Goal: Information Seeking & Learning: Find specific page/section

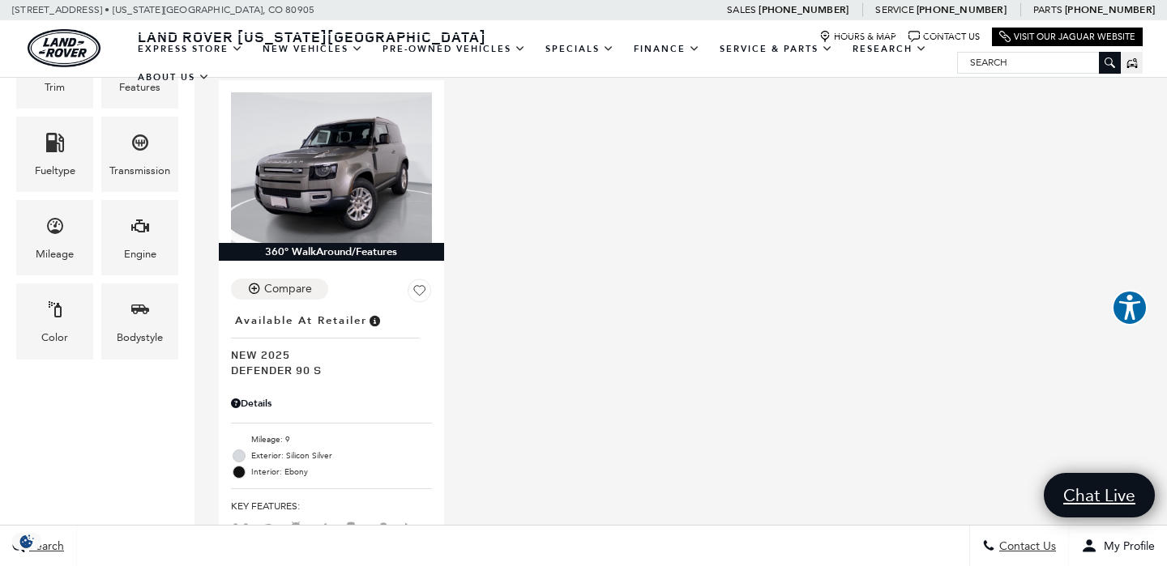
scroll to position [423, 0]
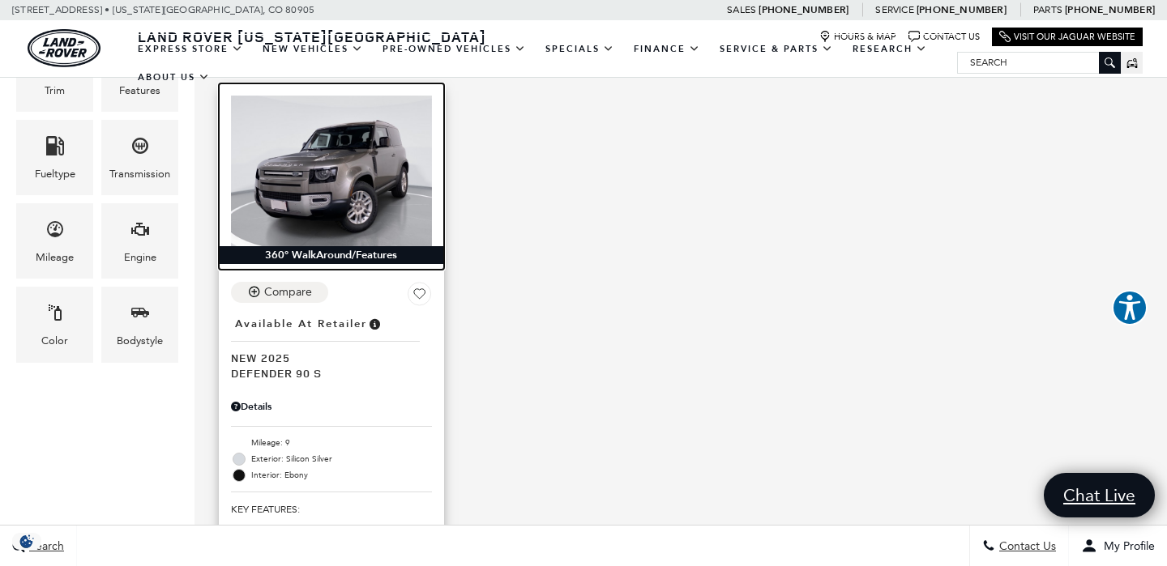
click at [430, 130] on img at bounding box center [331, 171] width 201 height 151
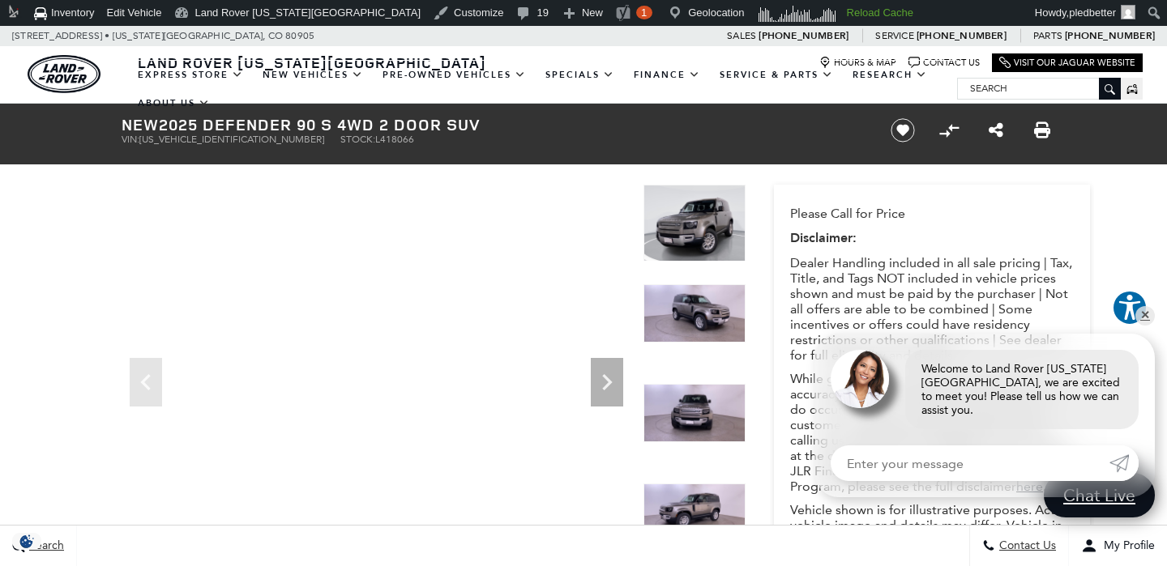
click at [637, 137] on ul "VIN: SALEJ6EX9S2418066 Stock: L418066" at bounding box center [493, 139] width 742 height 11
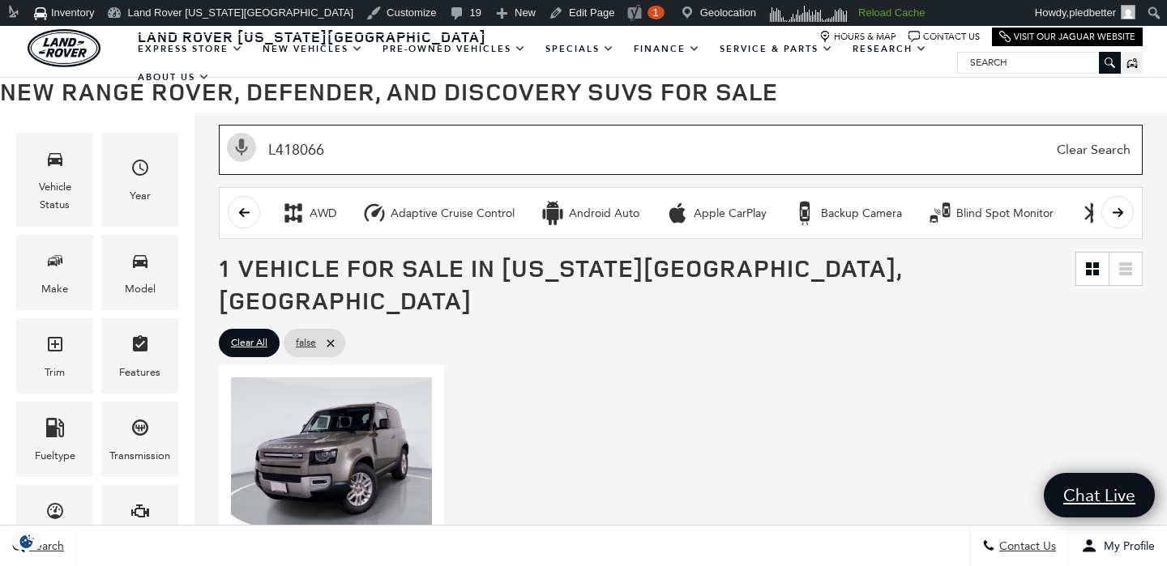
click at [311, 154] on input "L418066" at bounding box center [681, 150] width 924 height 50
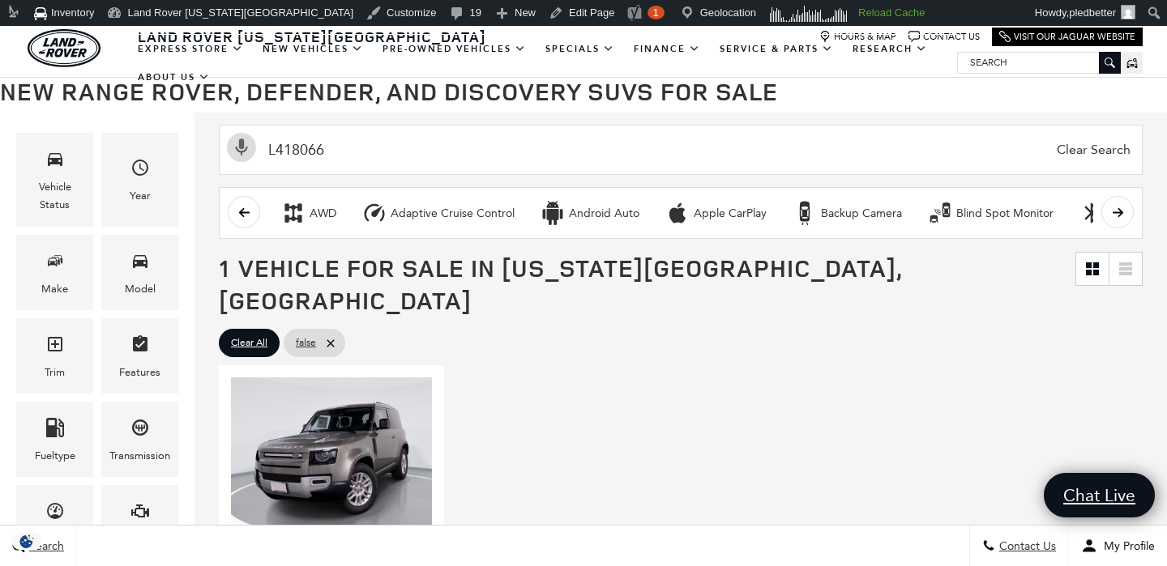
click at [1089, 152] on span "Clear Search" at bounding box center [1094, 150] width 90 height 49
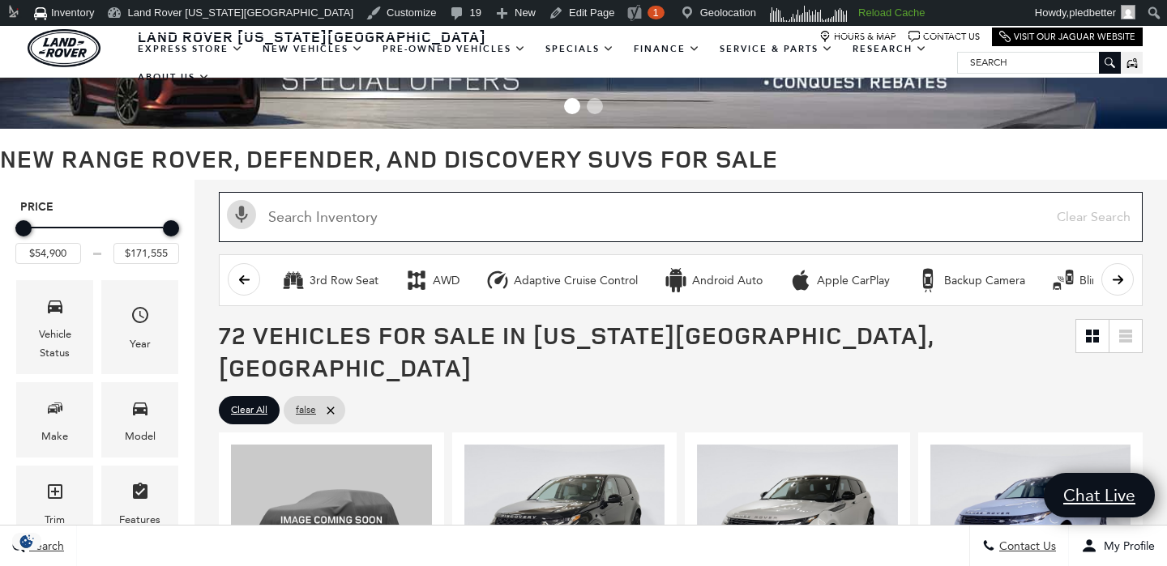
scroll to position [391, 0]
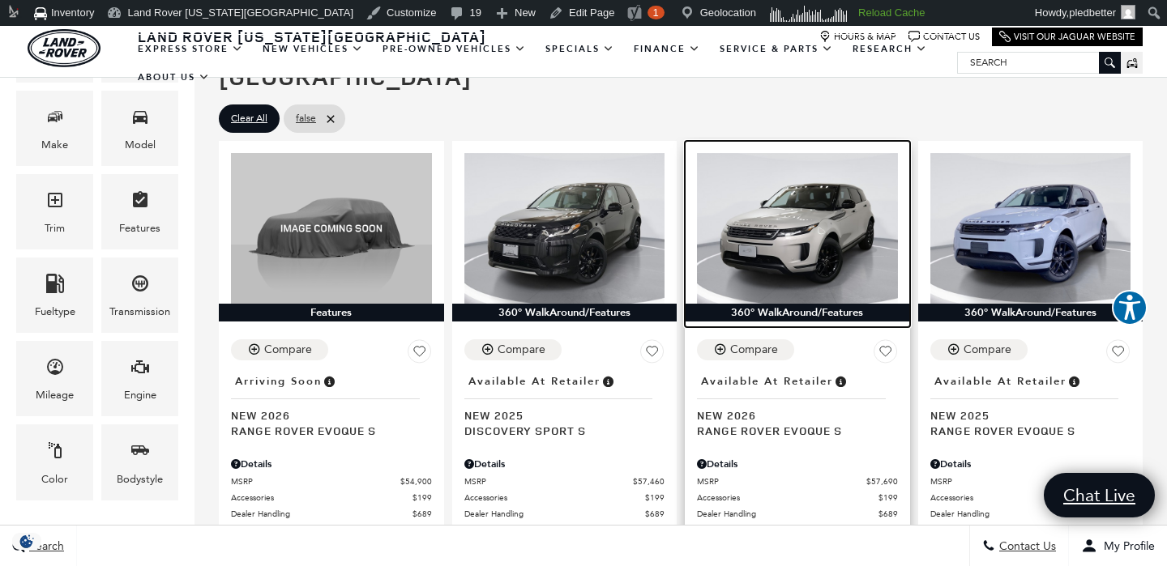
click at [814, 241] on img at bounding box center [797, 228] width 201 height 151
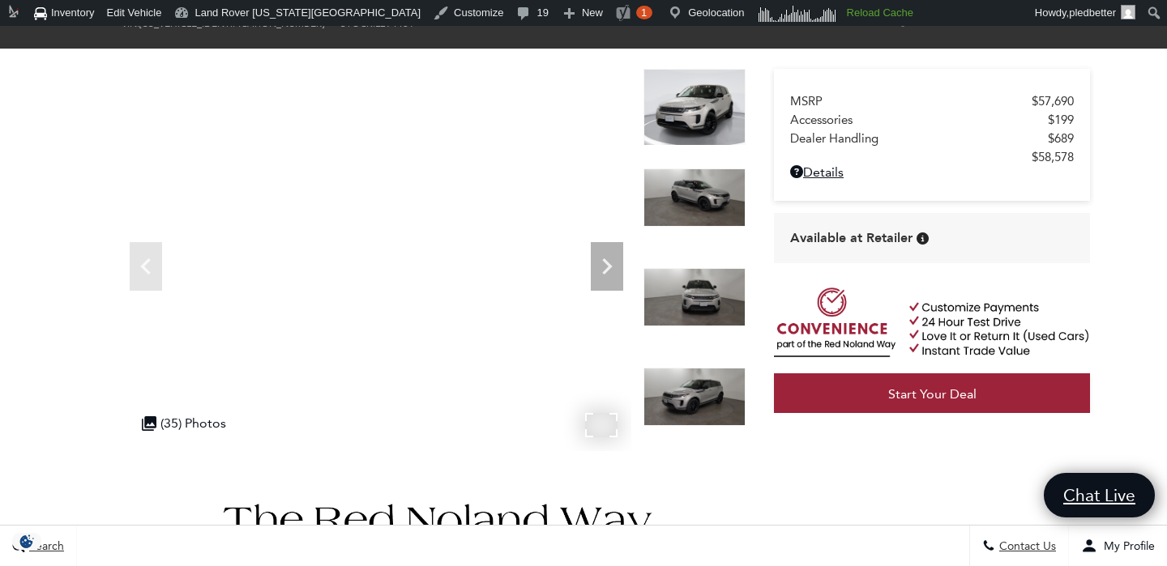
scroll to position [86, 0]
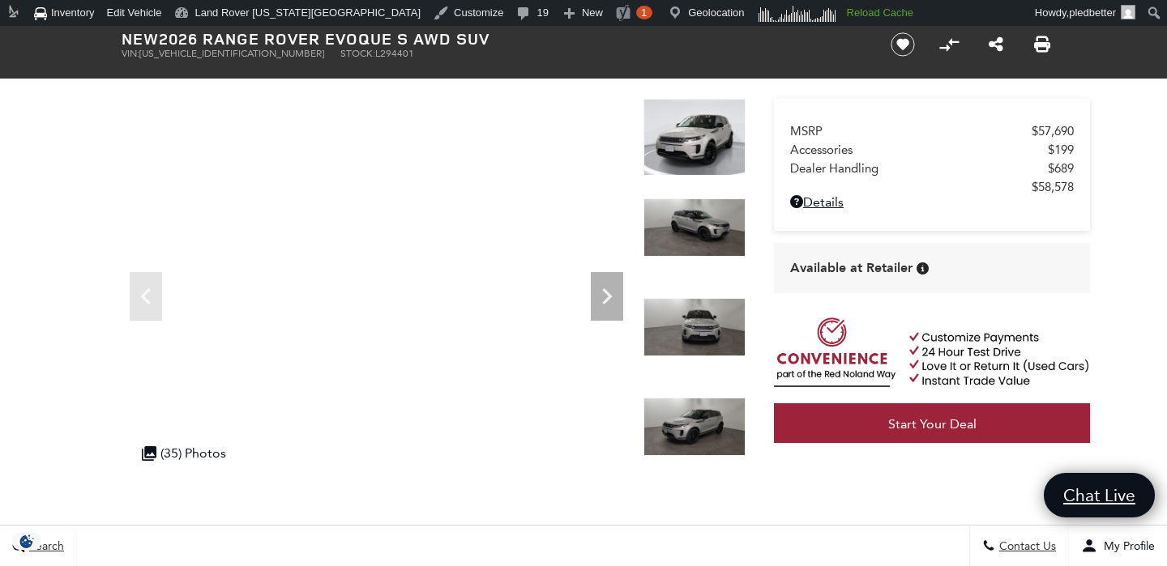
click at [375, 53] on span "L294401" at bounding box center [394, 53] width 39 height 11
copy span "L294401"
click at [107, 172] on div "360 WalkAround Powered By SpinCar" at bounding box center [421, 290] width 648 height 383
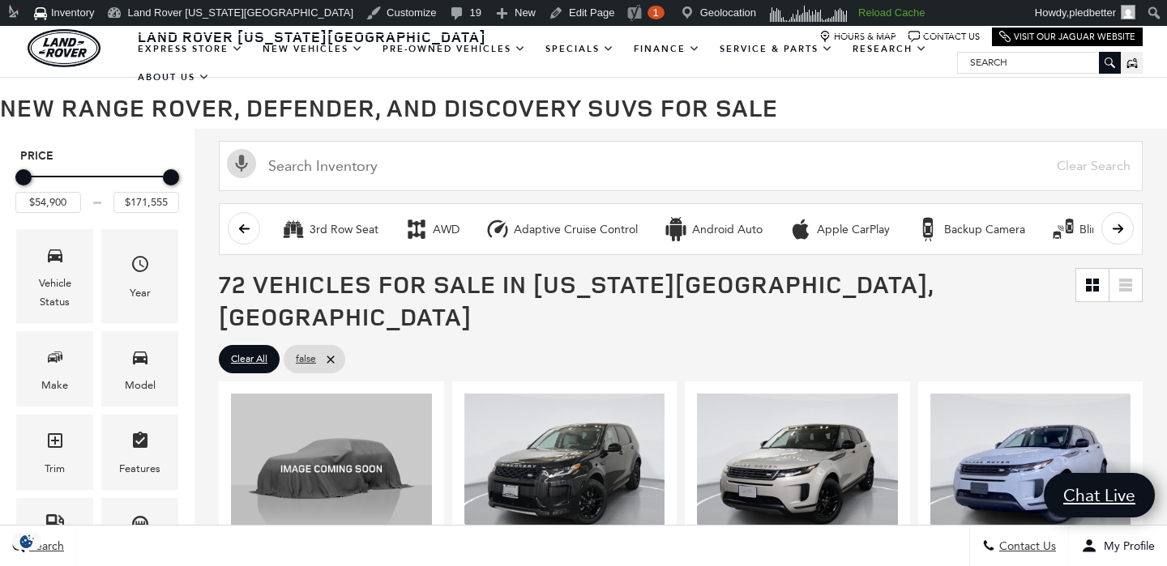
scroll to position [163, 0]
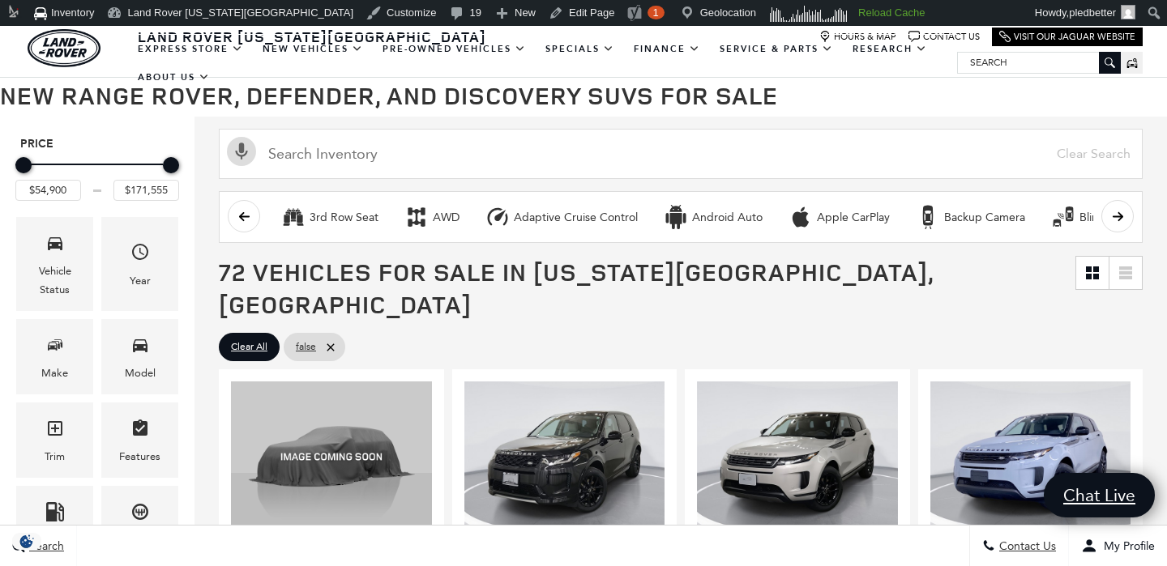
click at [336, 185] on div "Activate Voice Search Clear Search" at bounding box center [680, 152] width 972 height 71
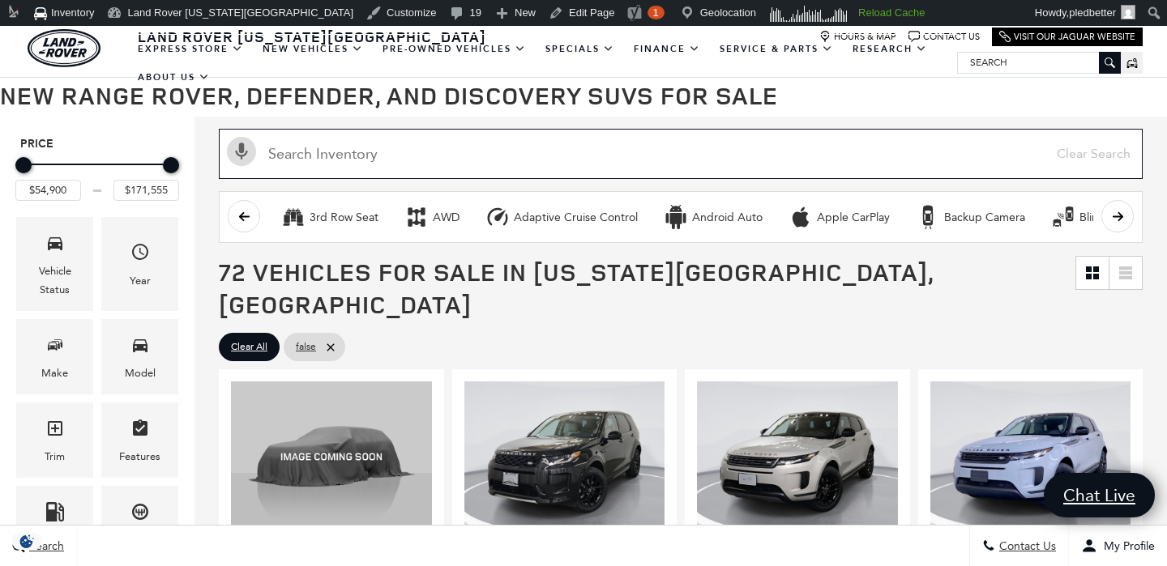
click at [338, 161] on input "text" at bounding box center [681, 154] width 924 height 50
paste input "L418066"
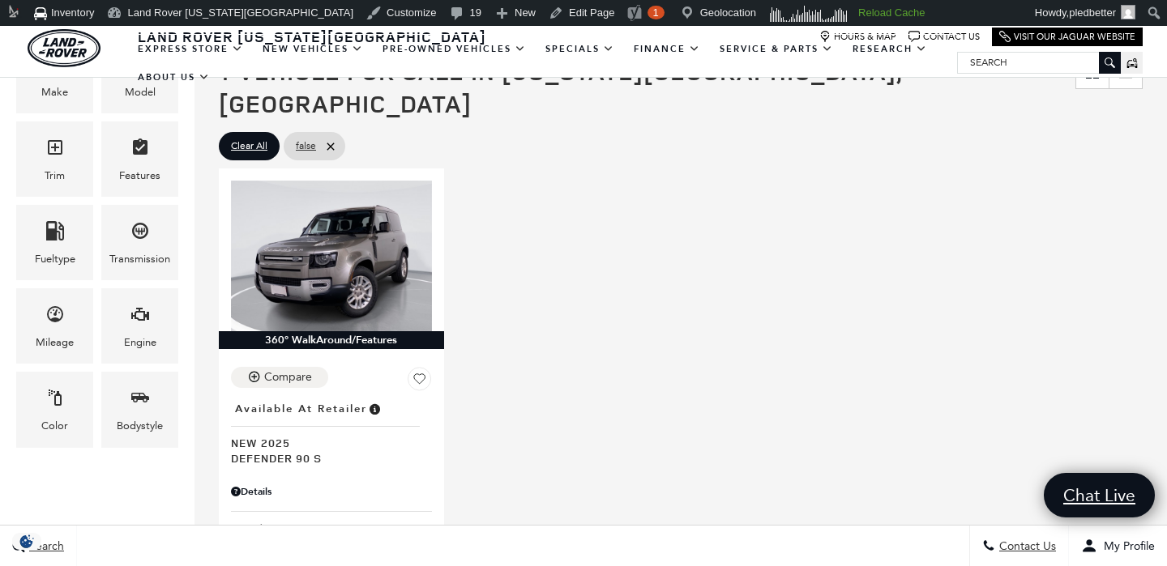
scroll to position [524, 0]
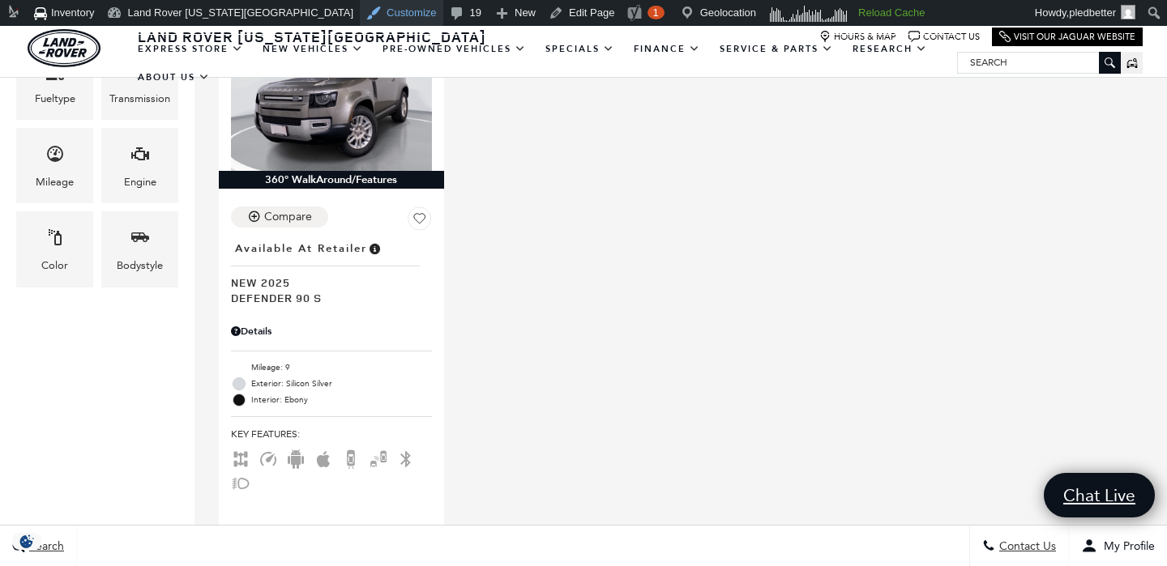
type input "L418066"
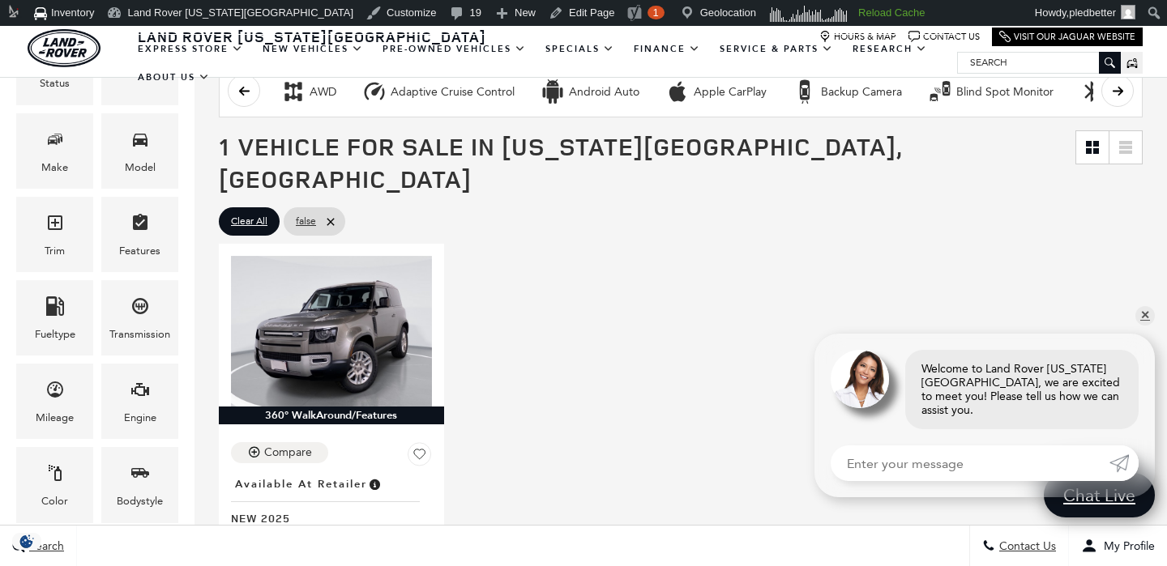
scroll to position [196, 0]
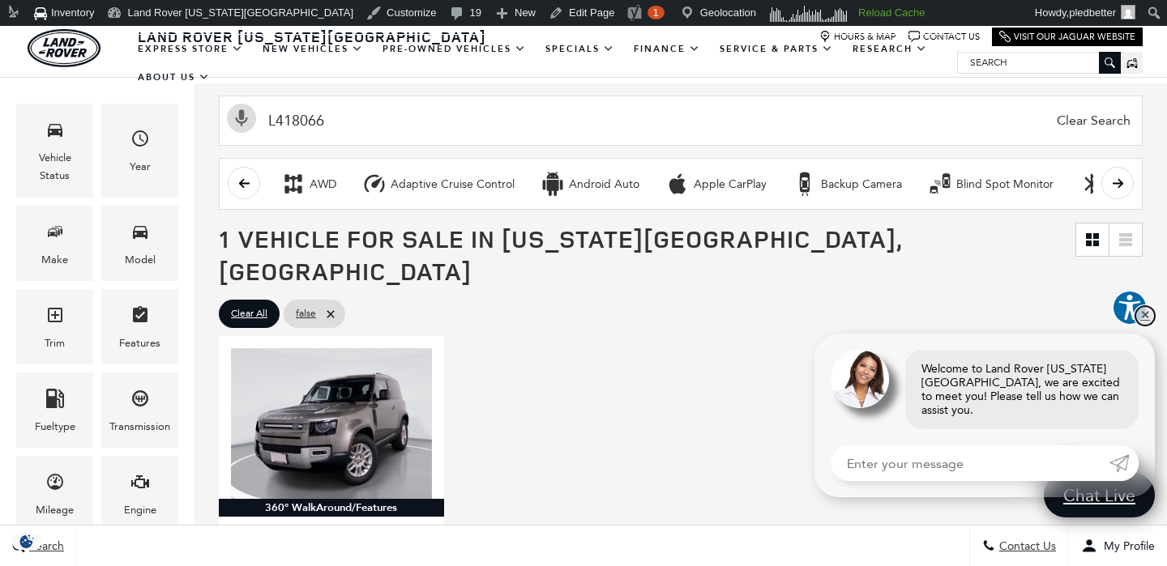
click at [1148, 326] on link "✕" at bounding box center [1144, 315] width 19 height 19
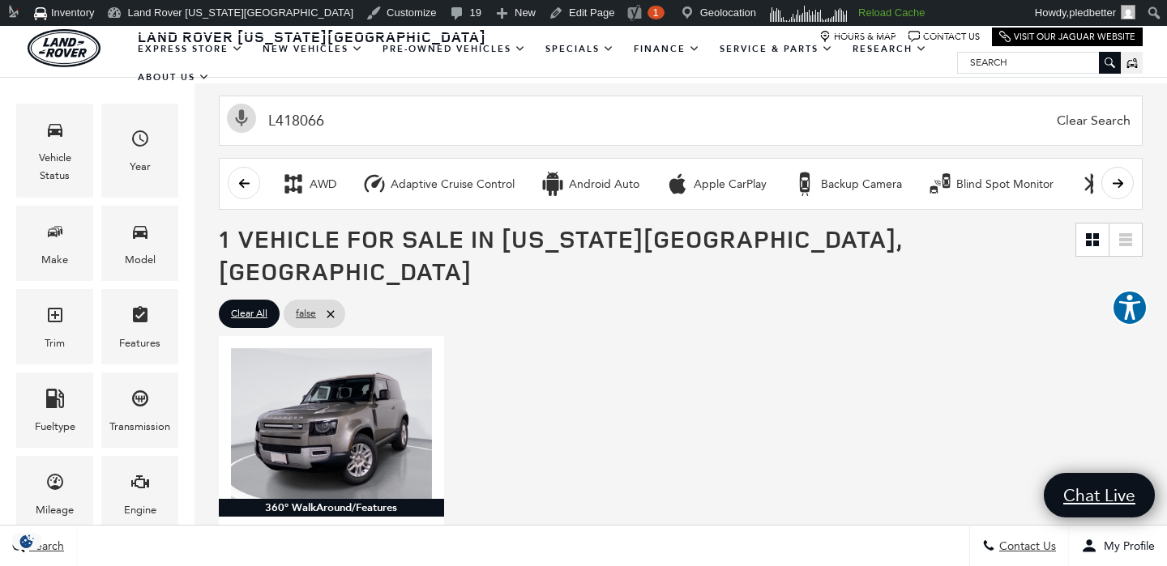
click at [1094, 107] on span "Clear Search" at bounding box center [1094, 120] width 90 height 49
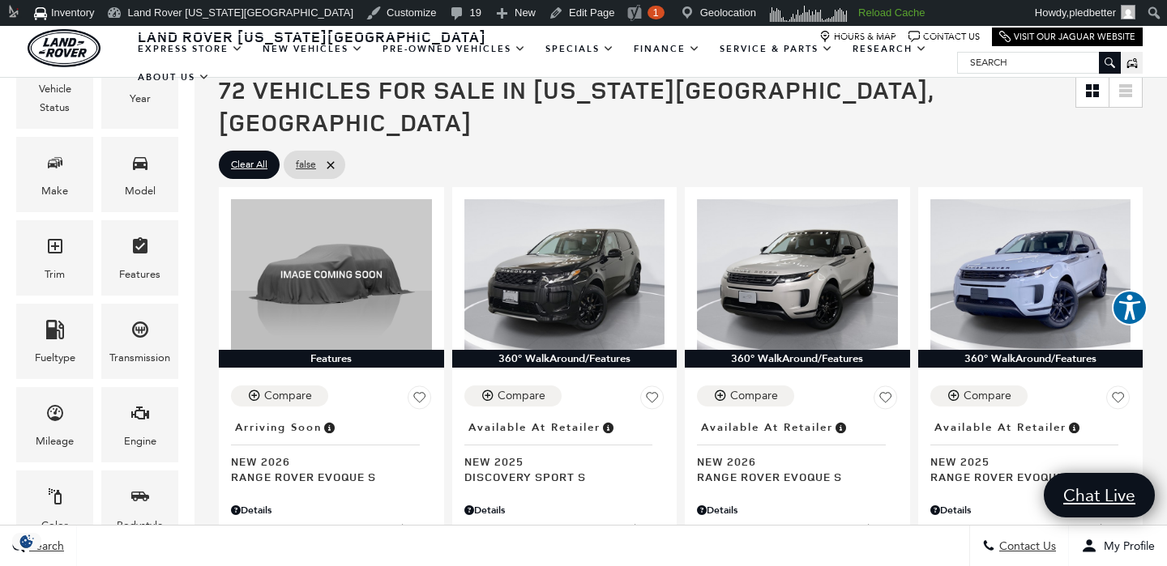
scroll to position [344, 0]
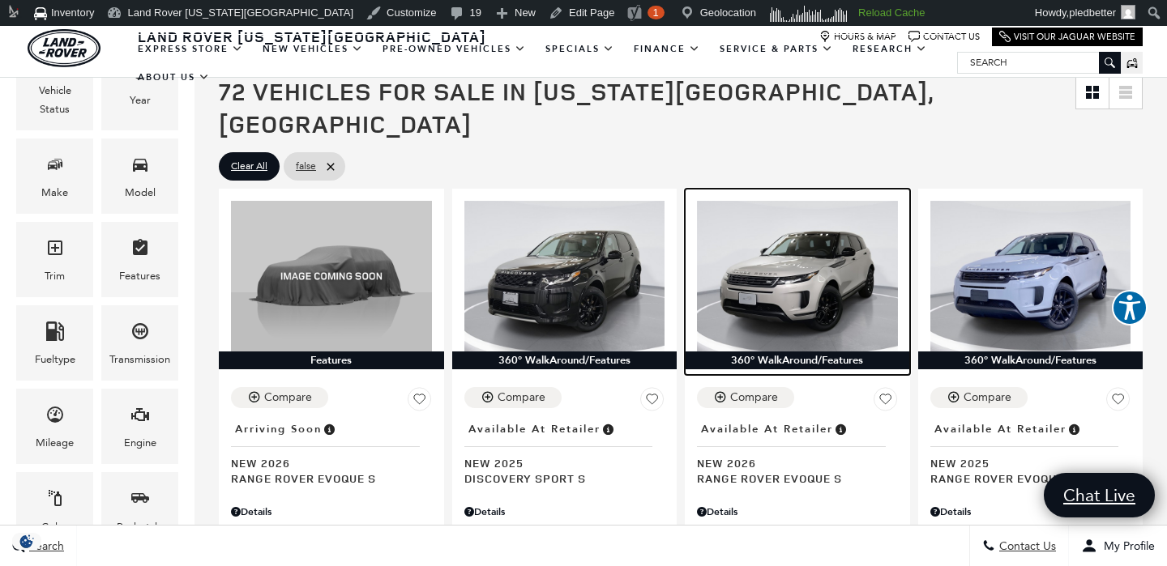
click at [766, 253] on img at bounding box center [797, 276] width 201 height 151
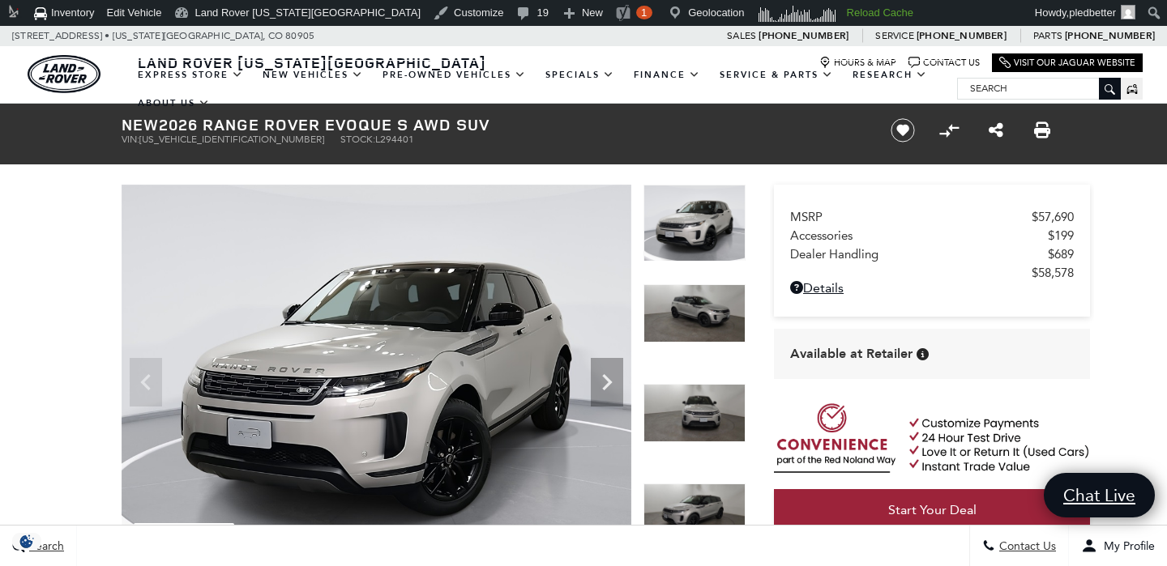
click at [375, 141] on span "L294401" at bounding box center [394, 139] width 39 height 11
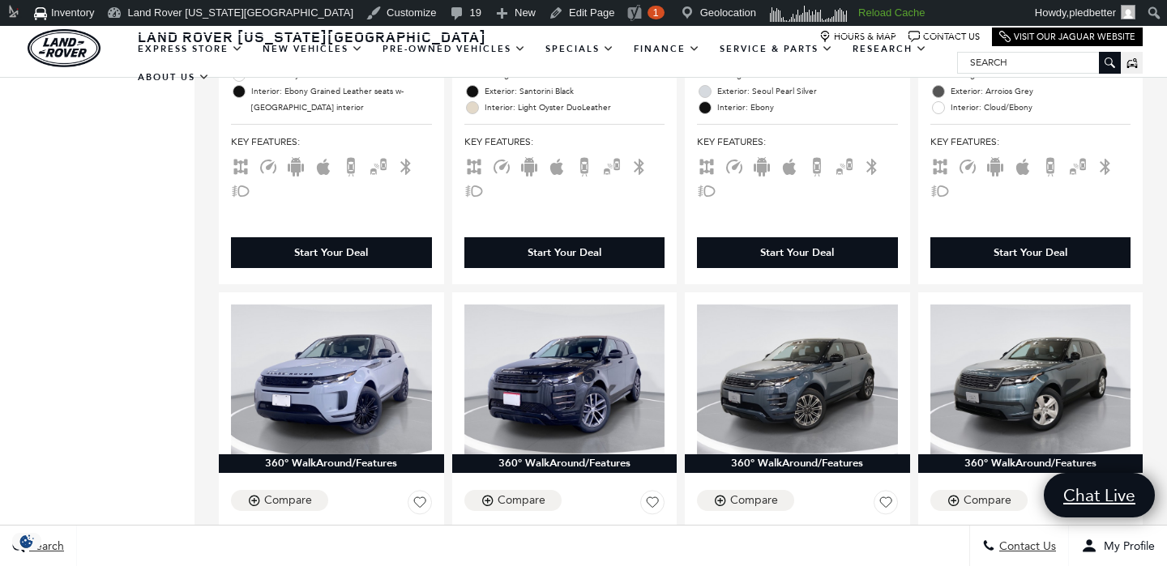
scroll to position [879, 0]
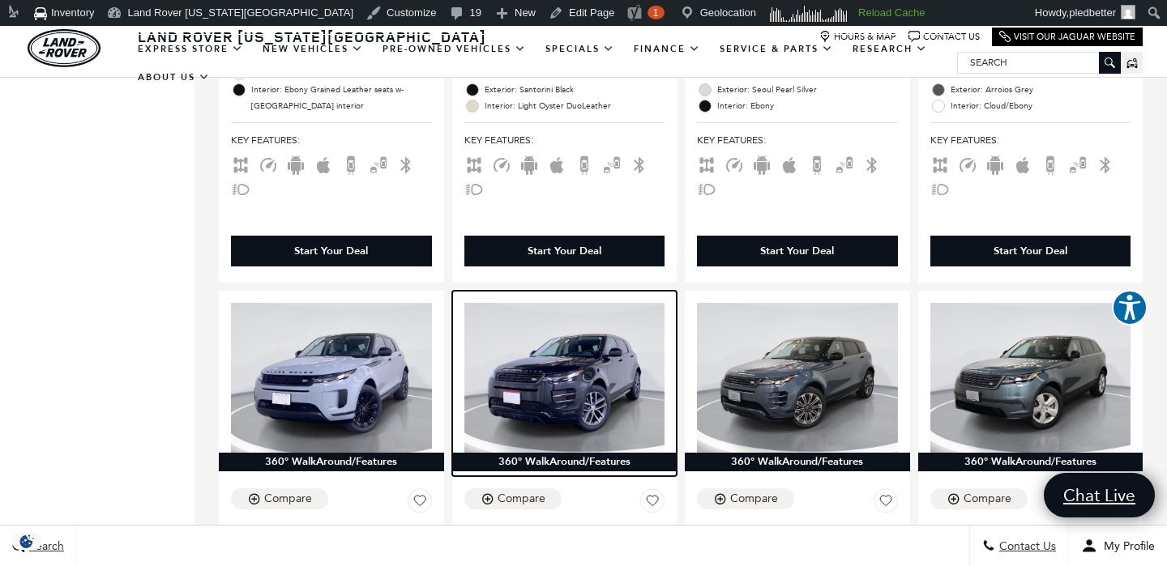
click at [585, 303] on img at bounding box center [564, 378] width 201 height 151
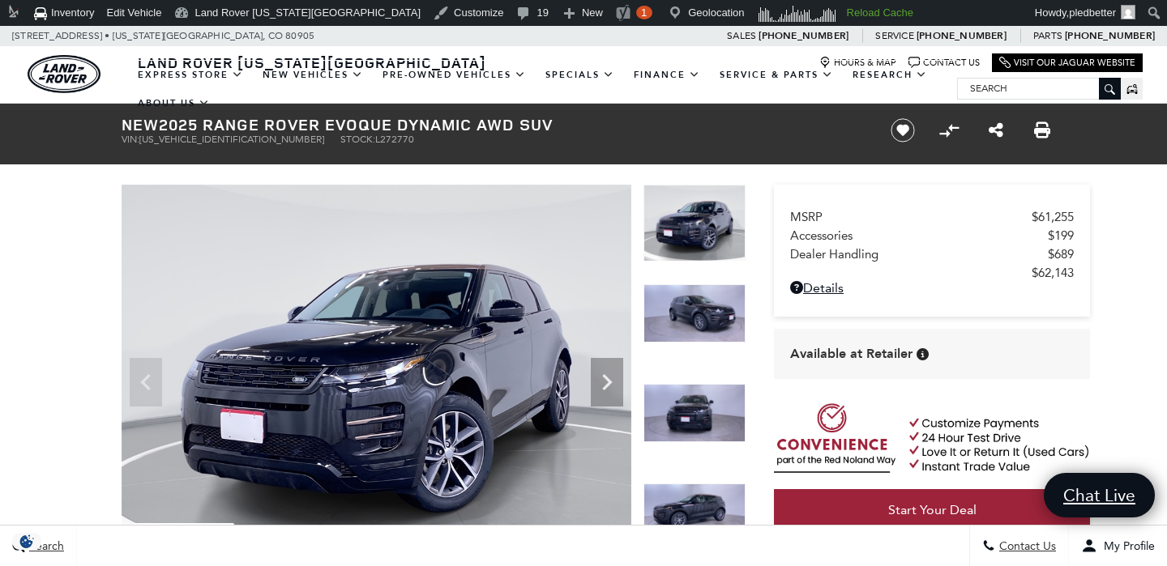
click at [375, 142] on span "L272770" at bounding box center [394, 139] width 39 height 11
copy span "L272770"
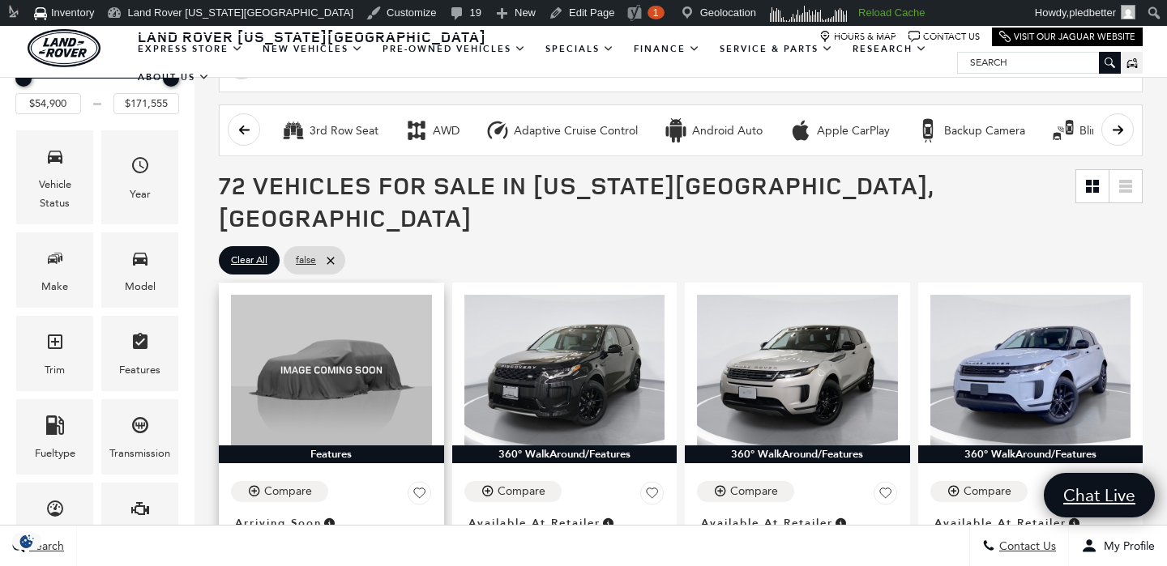
scroll to position [176, 0]
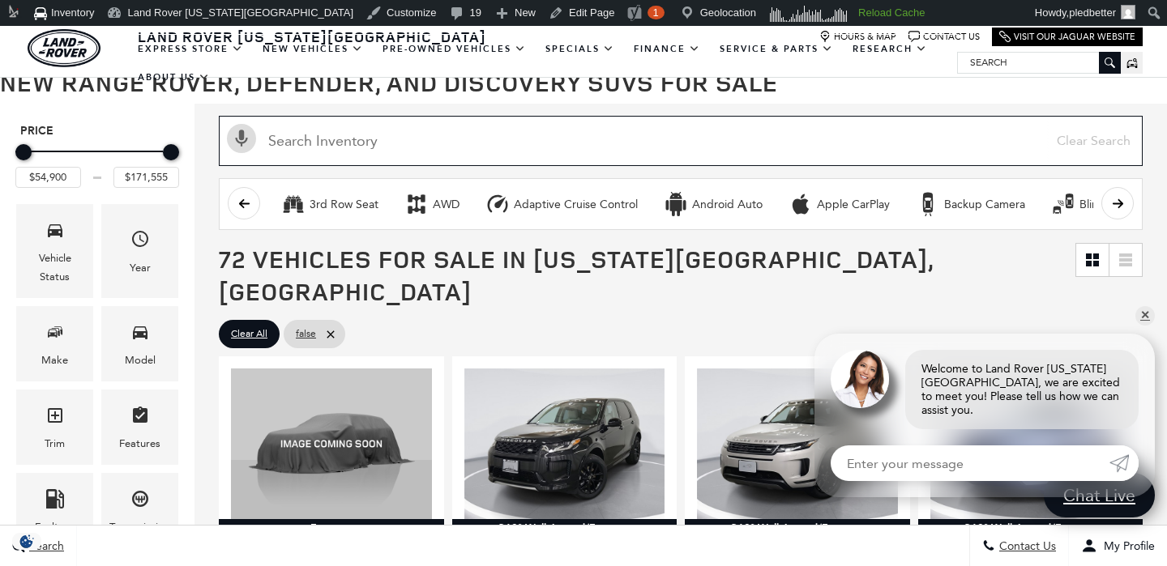
click at [367, 148] on input "text" at bounding box center [681, 141] width 924 height 50
paste input "L418066"
type input "L418066"
type input "$66,183"
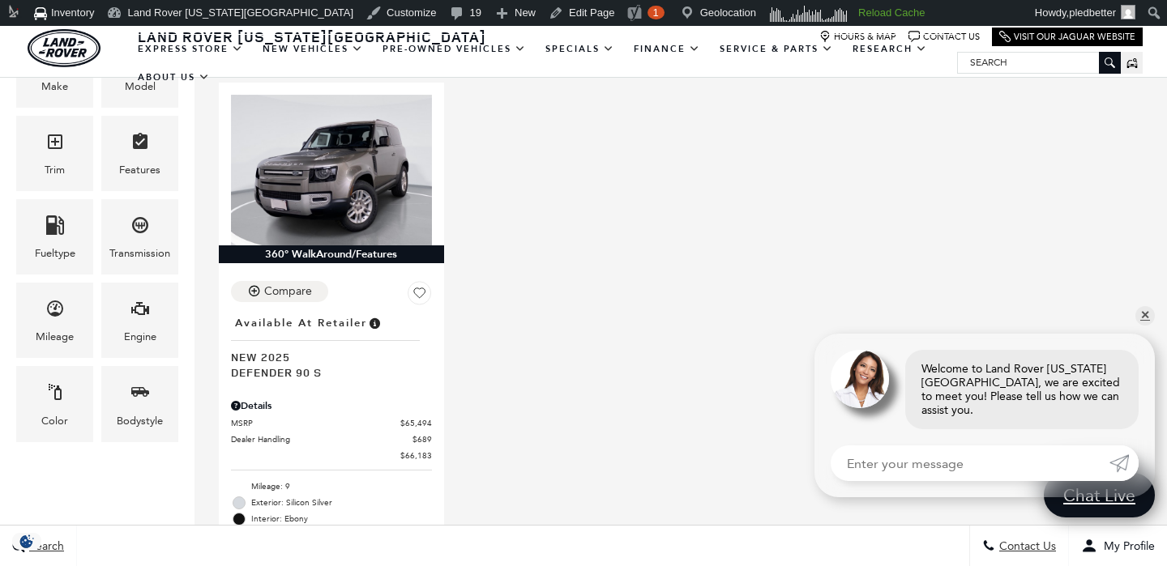
scroll to position [463, 0]
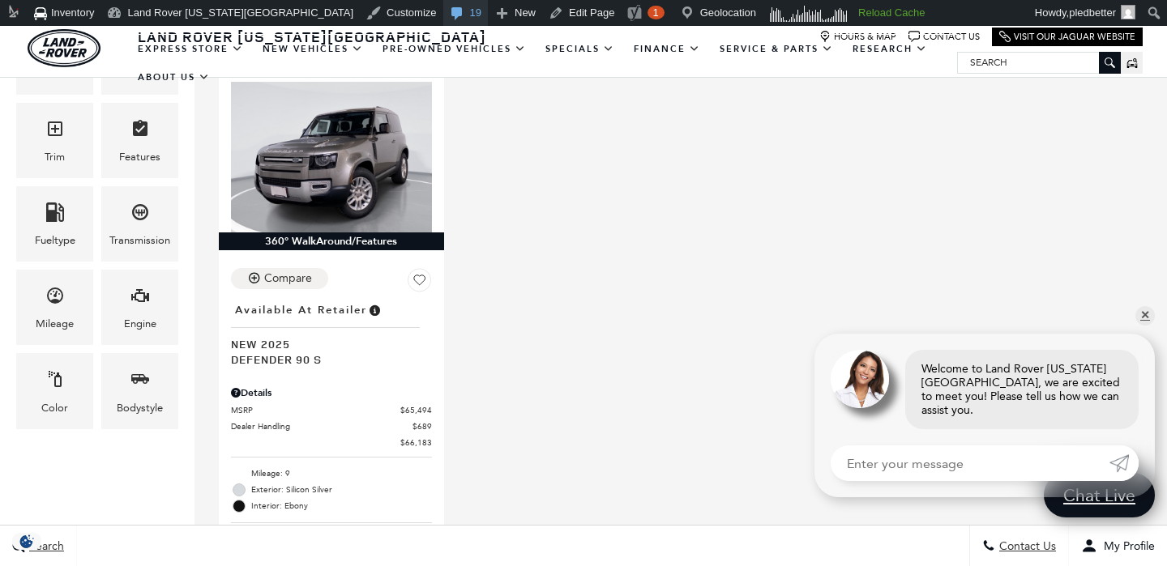
type input "L418066"
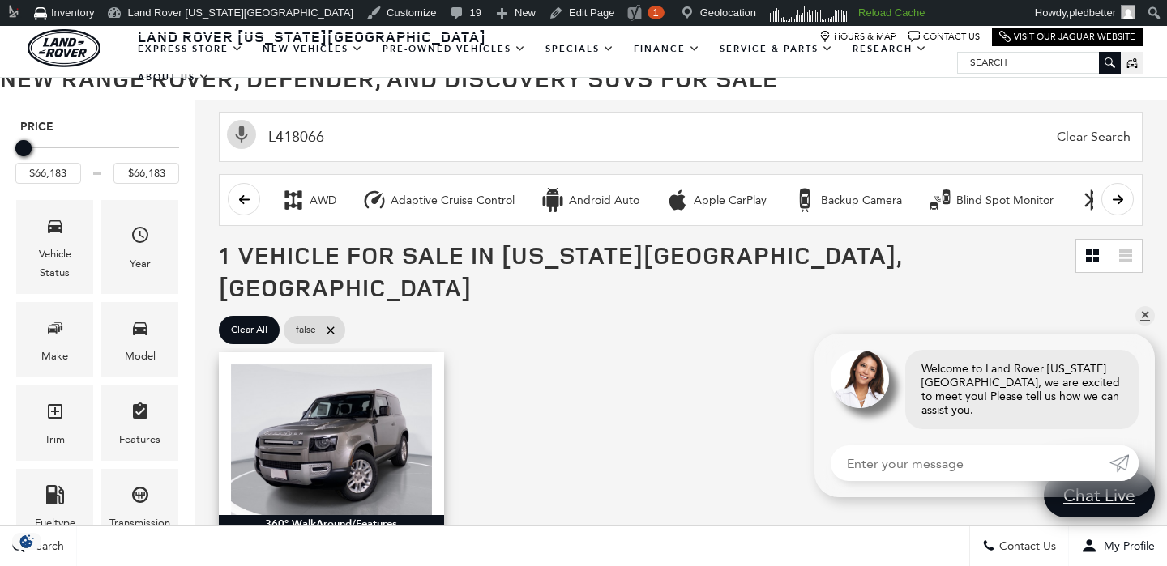
scroll to position [179, 0]
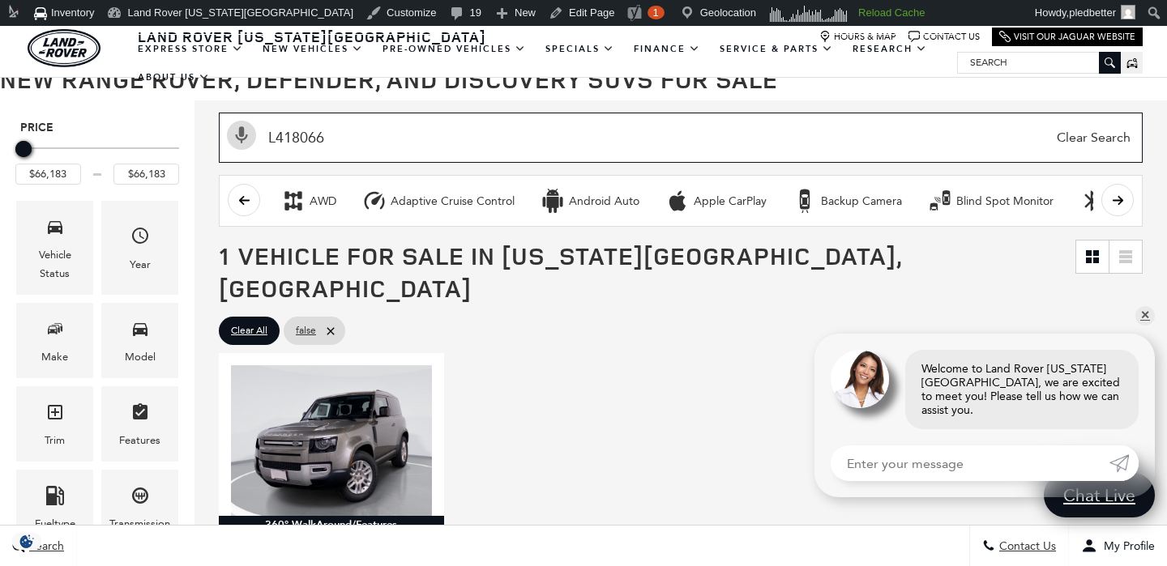
click at [297, 143] on input "L418066" at bounding box center [681, 138] width 924 height 50
